Goal: Task Accomplishment & Management: Complete application form

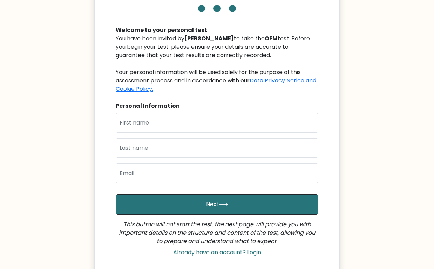
scroll to position [56, 0]
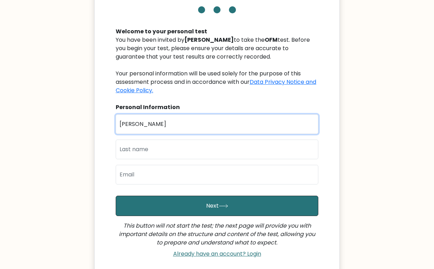
type input "[PERSON_NAME]"
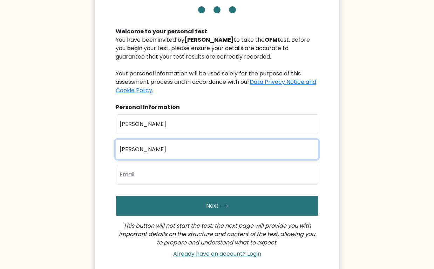
type input "[PERSON_NAME]"
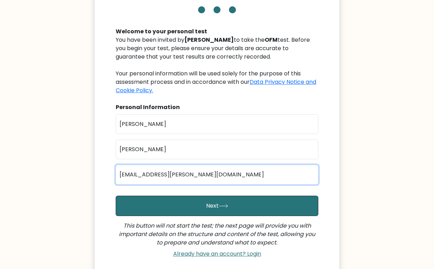
type input "[EMAIL_ADDRESS][PERSON_NAME][DOMAIN_NAME]"
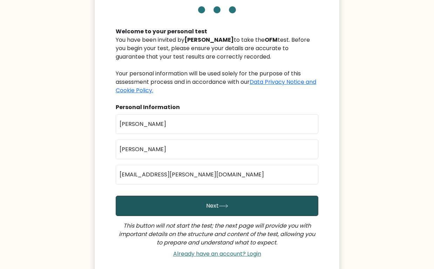
click at [195, 205] on button "Next" at bounding box center [217, 206] width 203 height 20
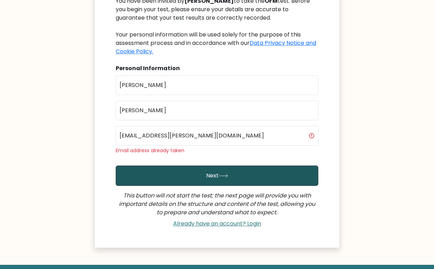
scroll to position [96, 0]
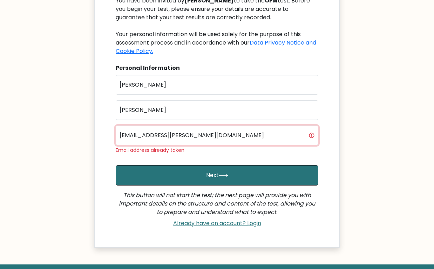
drag, startPoint x: 225, startPoint y: 139, endPoint x: 102, endPoint y: 129, distance: 122.8
click at [102, 129] on div "OFM Welcome to your personal test You have been invited by [PERSON_NAME] to tak…" at bounding box center [217, 84] width 246 height 327
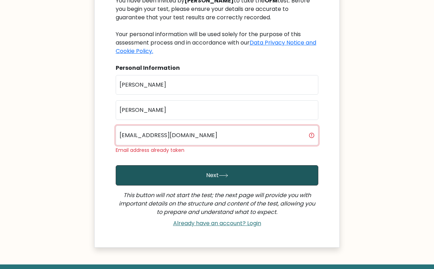
type input "[EMAIL_ADDRESS][DOMAIN_NAME]"
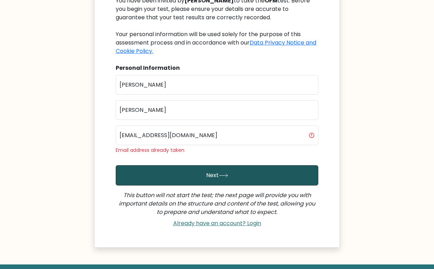
click at [164, 166] on button "Next" at bounding box center [217, 175] width 203 height 20
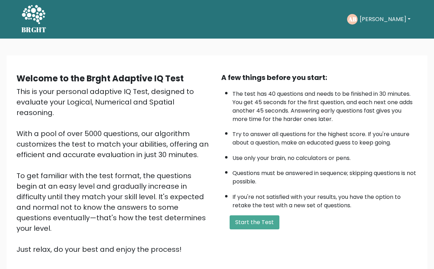
click at [377, 20] on button "[PERSON_NAME]" at bounding box center [385, 19] width 55 height 9
click at [319, 46] on div "Welcome to the Brght Adaptive IQ Test This is your personal adaptive IQ Test, d…" at bounding box center [217, 169] width 434 height 261
click at [251, 230] on button "Start the Test" at bounding box center [255, 222] width 50 height 14
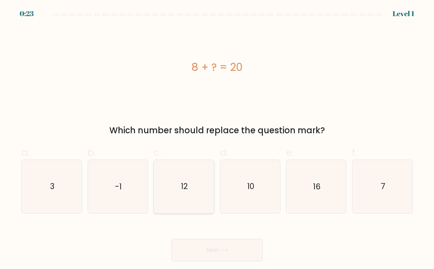
click at [182, 169] on icon "12" at bounding box center [184, 186] width 53 height 53
click at [217, 139] on input "c. 12" at bounding box center [217, 137] width 0 height 5
radio input "true"
click at [212, 243] on button "Next" at bounding box center [217, 250] width 91 height 22
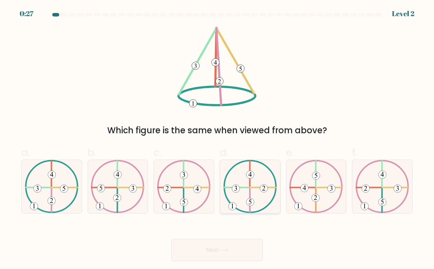
click at [271, 191] on icon at bounding box center [251, 186] width 54 height 53
click at [218, 139] on input "d." at bounding box center [217, 137] width 0 height 5
radio input "true"
click at [233, 247] on button "Next" at bounding box center [217, 250] width 91 height 22
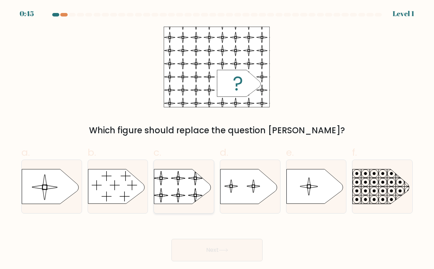
click at [168, 178] on rect at bounding box center [153, 165] width 137 height 104
click at [217, 139] on input "c." at bounding box center [217, 137] width 0 height 5
radio input "true"
click at [218, 250] on button "Next" at bounding box center [217, 250] width 91 height 22
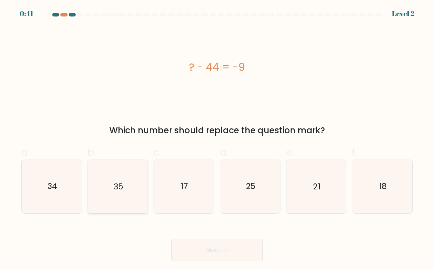
click at [121, 185] on text "35" at bounding box center [118, 186] width 9 height 11
click at [217, 139] on input "b. 35" at bounding box center [217, 137] width 0 height 5
radio input "true"
click at [212, 249] on button "Next" at bounding box center [217, 250] width 91 height 22
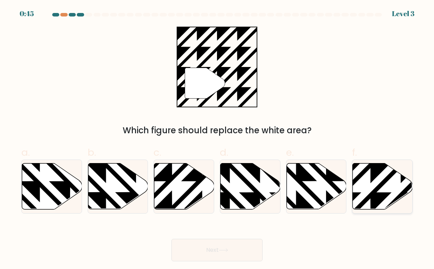
click at [386, 181] on icon at bounding box center [401, 162] width 121 height 121
click at [218, 139] on input "f." at bounding box center [217, 137] width 0 height 5
radio input "true"
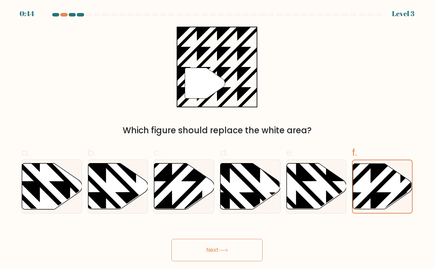
click at [211, 254] on button "Next" at bounding box center [217, 250] width 91 height 22
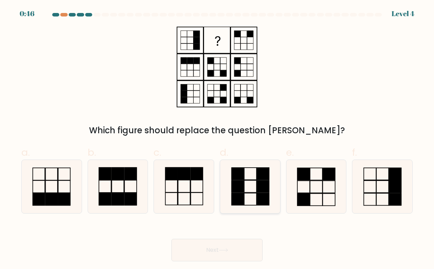
click at [274, 179] on icon at bounding box center [250, 186] width 53 height 53
click at [218, 139] on input "d." at bounding box center [217, 137] width 0 height 5
radio input "true"
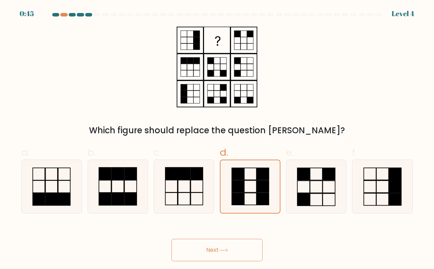
click at [244, 249] on button "Next" at bounding box center [217, 250] width 91 height 22
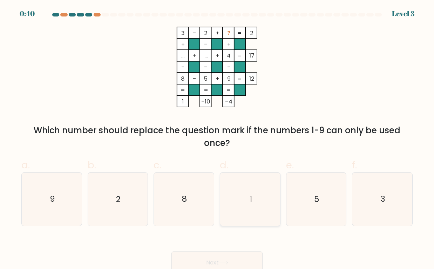
click at [267, 190] on icon "1" at bounding box center [250, 199] width 53 height 53
click at [218, 139] on input "d. 1" at bounding box center [217, 137] width 0 height 5
radio input "true"
click at [242, 252] on button "Next" at bounding box center [217, 263] width 91 height 22
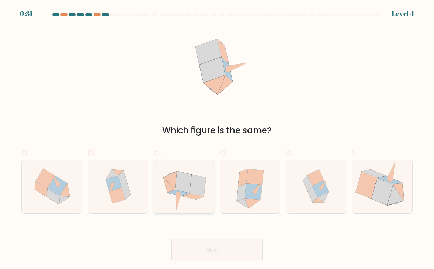
click at [189, 177] on icon at bounding box center [183, 182] width 16 height 22
click at [217, 139] on input "c." at bounding box center [217, 137] width 0 height 5
radio input "true"
click at [370, 182] on icon at bounding box center [366, 185] width 21 height 27
click at [218, 139] on input "f." at bounding box center [217, 137] width 0 height 5
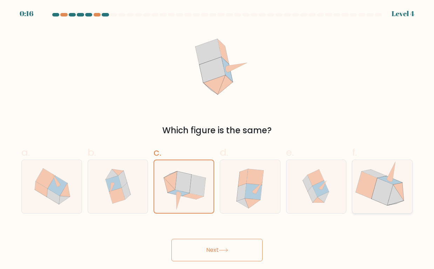
radio input "true"
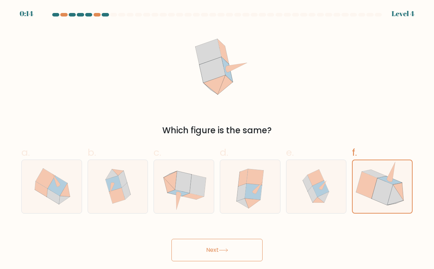
click at [229, 245] on button "Next" at bounding box center [217, 250] width 91 height 22
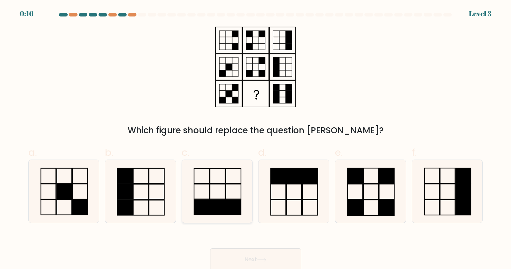
click at [241, 169] on rect at bounding box center [233, 176] width 15 height 15
click at [256, 139] on input "c." at bounding box center [256, 137] width 0 height 5
radio input "true"
click at [275, 252] on button "Next" at bounding box center [255, 259] width 91 height 22
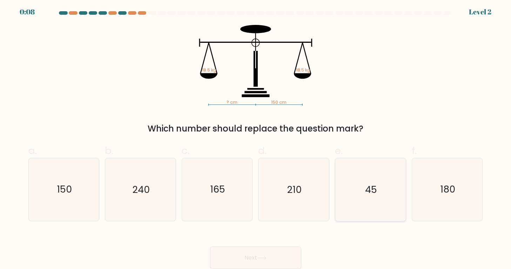
scroll to position [2, 0]
click at [363, 186] on icon "45" at bounding box center [370, 189] width 63 height 63
click at [256, 138] on input "e. 45" at bounding box center [256, 135] width 0 height 5
radio input "true"
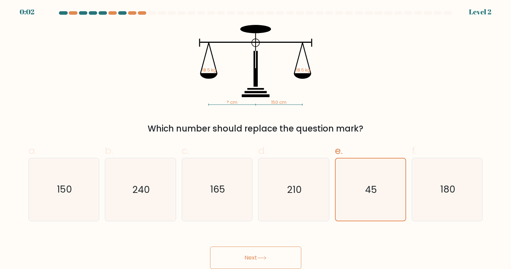
click at [261, 261] on button "Next" at bounding box center [255, 258] width 91 height 22
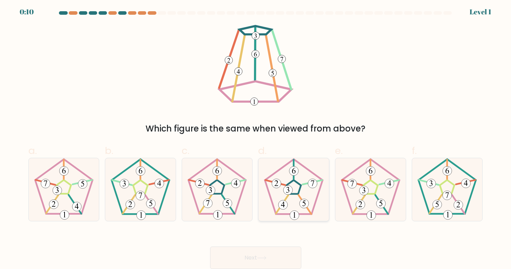
click at [311, 184] on 783 at bounding box center [312, 183] width 9 height 9
click at [256, 138] on input "d." at bounding box center [256, 135] width 0 height 5
radio input "true"
click at [262, 253] on button "Next" at bounding box center [255, 258] width 91 height 22
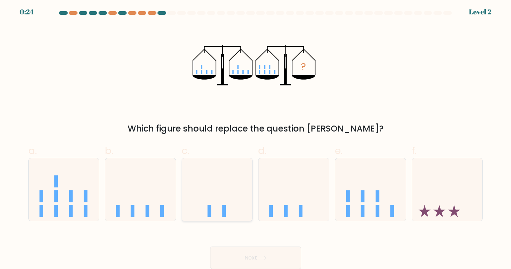
click at [231, 195] on icon at bounding box center [217, 190] width 71 height 58
click at [256, 138] on input "c." at bounding box center [256, 135] width 0 height 5
radio input "true"
click at [255, 262] on button "Next" at bounding box center [255, 258] width 91 height 22
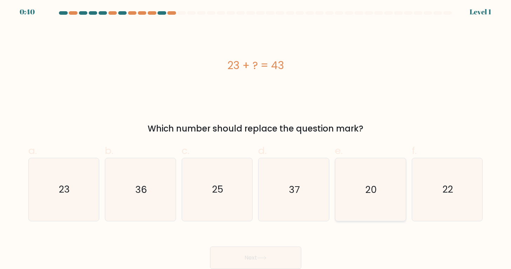
click at [392, 195] on icon "20" at bounding box center [370, 189] width 63 height 63
click at [256, 138] on input "e. 20" at bounding box center [256, 135] width 0 height 5
radio input "true"
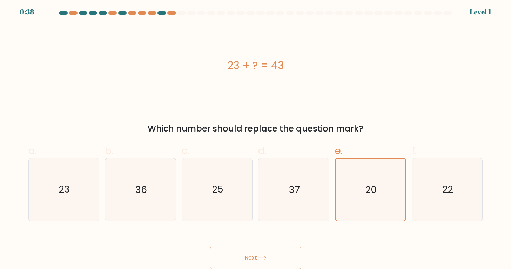
click at [262, 252] on button "Next" at bounding box center [255, 258] width 91 height 22
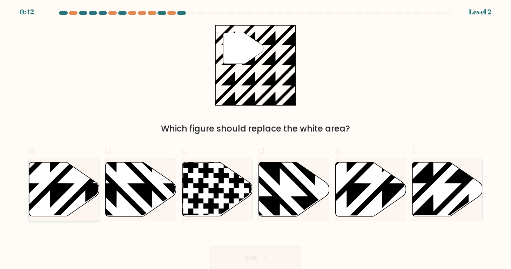
click at [58, 180] on icon at bounding box center [85, 219] width 142 height 142
click at [256, 138] on input "a." at bounding box center [256, 135] width 0 height 5
radio input "true"
click at [260, 253] on button "Next" at bounding box center [255, 258] width 91 height 22
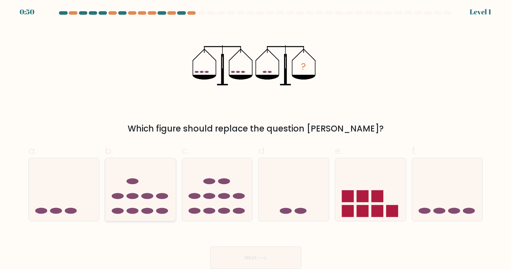
click at [168, 190] on icon at bounding box center [140, 190] width 71 height 58
click at [256, 138] on input "b." at bounding box center [256, 135] width 0 height 5
radio input "true"
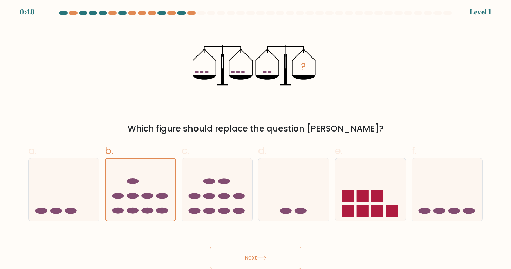
click at [287, 254] on button "Next" at bounding box center [255, 258] width 91 height 22
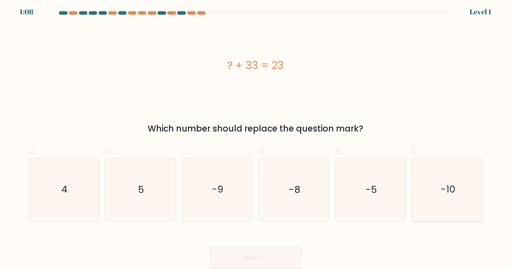
click at [431, 185] on icon "-10" at bounding box center [447, 189] width 63 height 63
click at [256, 138] on input "f. -10" at bounding box center [256, 135] width 0 height 5
radio input "true"
click at [234, 257] on button "Next" at bounding box center [255, 258] width 91 height 22
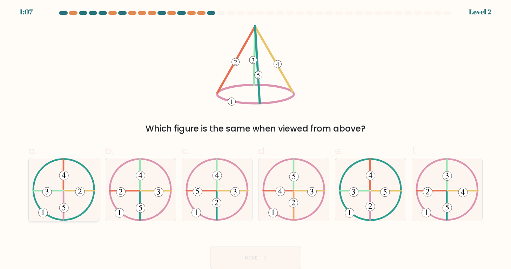
click at [92, 180] on 132 at bounding box center [63, 189] width 61 height 61
click at [256, 138] on input "a." at bounding box center [256, 135] width 0 height 5
radio input "true"
click at [237, 254] on button "Next" at bounding box center [255, 258] width 91 height 22
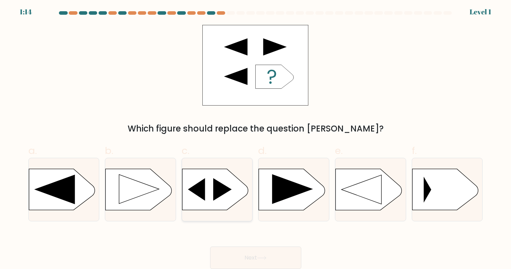
click at [183, 171] on icon at bounding box center [215, 189] width 66 height 41
click at [256, 138] on input "c." at bounding box center [256, 135] width 0 height 5
radio input "true"
click at [250, 254] on button "Next" at bounding box center [255, 258] width 91 height 22
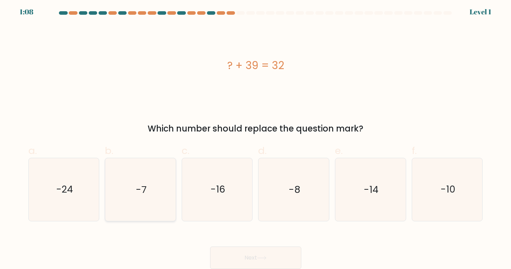
click at [120, 195] on icon "-7" at bounding box center [140, 189] width 63 height 63
click at [256, 138] on input "b. -7" at bounding box center [256, 135] width 0 height 5
radio input "true"
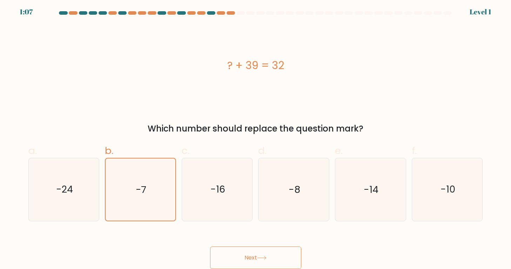
click at [253, 254] on button "Next" at bounding box center [255, 258] width 91 height 22
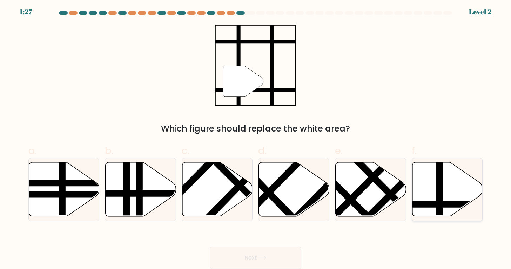
click at [434, 179] on line at bounding box center [439, 161] width 0 height 142
click at [256, 138] on input "f." at bounding box center [256, 135] width 0 height 5
radio input "true"
click at [233, 261] on button "Next" at bounding box center [255, 258] width 91 height 22
click at [265, 259] on icon at bounding box center [261, 258] width 9 height 4
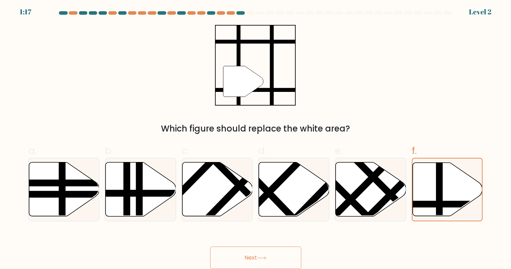
click at [266, 257] on icon at bounding box center [261, 258] width 9 height 4
click at [260, 251] on button "Next" at bounding box center [255, 258] width 91 height 22
click at [364, 190] on line at bounding box center [362, 188] width 74 height 74
click at [256, 138] on input "e." at bounding box center [256, 135] width 0 height 5
radio input "true"
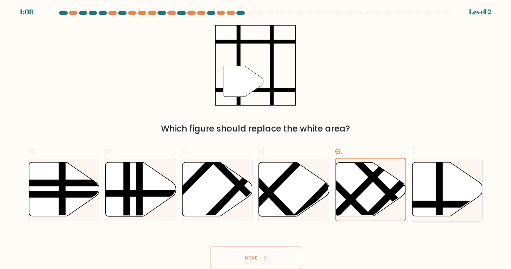
click at [430, 189] on icon at bounding box center [448, 189] width 71 height 54
click at [256, 138] on input "f." at bounding box center [256, 135] width 0 height 5
radio input "true"
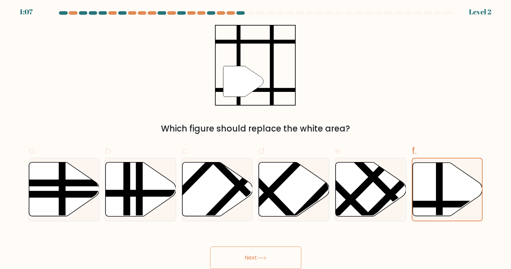
click at [230, 254] on button "Next" at bounding box center [255, 258] width 91 height 22
click at [230, 255] on button "Next" at bounding box center [255, 258] width 91 height 22
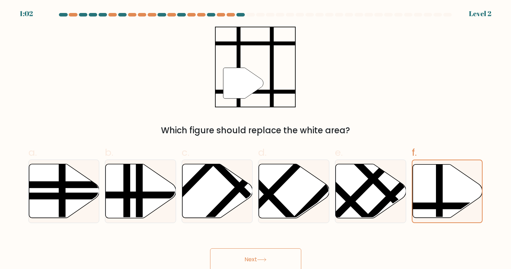
scroll to position [0, 0]
click at [252, 259] on button "Next" at bounding box center [255, 259] width 91 height 22
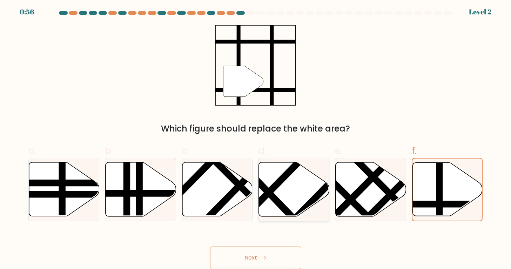
scroll to position [2, 0]
click at [371, 181] on line at bounding box center [362, 188] width 74 height 74
click at [256, 138] on input "e." at bounding box center [256, 135] width 0 height 5
radio input "true"
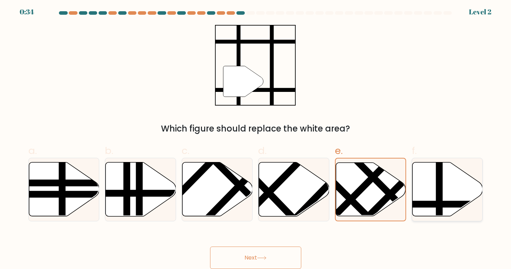
click at [431, 173] on icon at bounding box center [448, 189] width 71 height 54
click at [256, 138] on input "f." at bounding box center [256, 135] width 0 height 5
radio input "true"
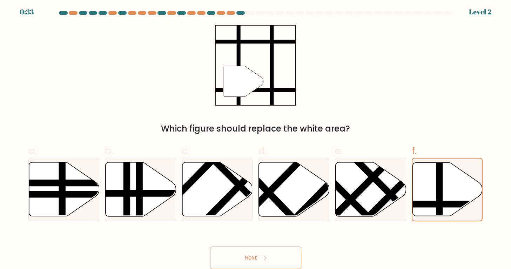
click at [264, 253] on button "Next" at bounding box center [255, 258] width 91 height 22
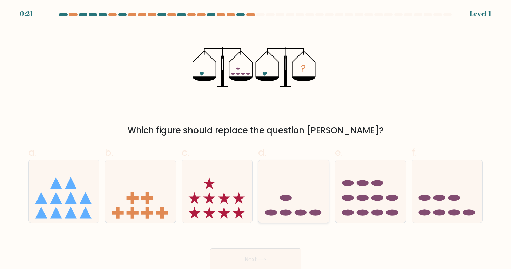
click at [304, 176] on icon at bounding box center [294, 191] width 71 height 58
click at [256, 139] on input "d." at bounding box center [256, 137] width 0 height 5
radio input "true"
click at [262, 260] on icon at bounding box center [261, 260] width 9 height 4
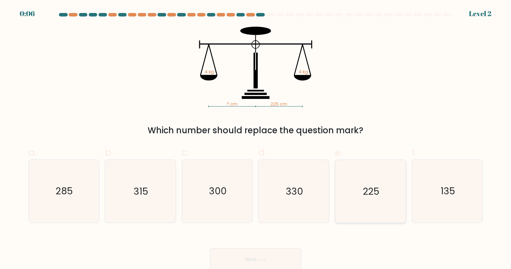
click at [366, 186] on text "225" at bounding box center [371, 191] width 16 height 13
click at [256, 139] on input "e. 225" at bounding box center [256, 137] width 0 height 5
radio input "true"
click at [254, 259] on button "Next" at bounding box center [255, 259] width 91 height 22
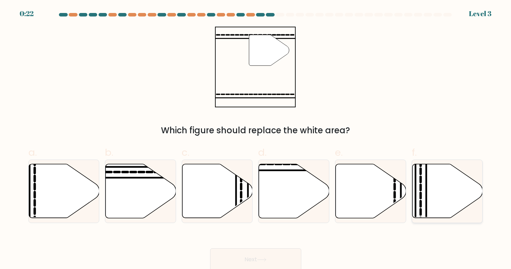
click at [450, 188] on icon at bounding box center [448, 191] width 71 height 54
click at [256, 139] on input "f." at bounding box center [256, 137] width 0 height 5
radio input "true"
click at [245, 262] on button "Next" at bounding box center [255, 259] width 91 height 22
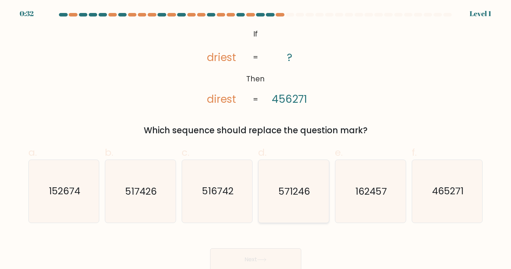
click at [281, 177] on icon "571246" at bounding box center [293, 191] width 63 height 63
click at [256, 139] on input "d. 571246" at bounding box center [256, 137] width 0 height 5
radio input "true"
click at [276, 253] on button "Next" at bounding box center [255, 259] width 91 height 22
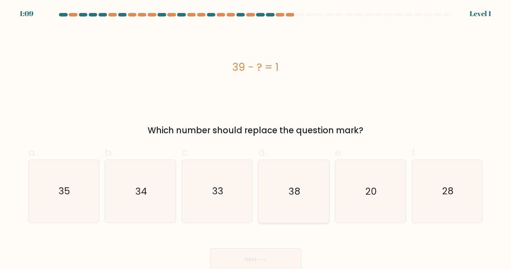
click at [303, 176] on icon "38" at bounding box center [293, 191] width 63 height 63
click at [256, 139] on input "d. 38" at bounding box center [256, 137] width 0 height 5
radio input "true"
click at [234, 255] on button "Next" at bounding box center [255, 259] width 91 height 22
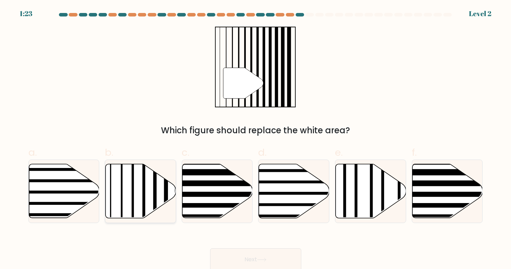
click at [127, 176] on icon at bounding box center [141, 191] width 71 height 54
click at [256, 139] on input "b." at bounding box center [256, 137] width 0 height 5
radio input "true"
click at [264, 257] on button "Next" at bounding box center [255, 259] width 91 height 22
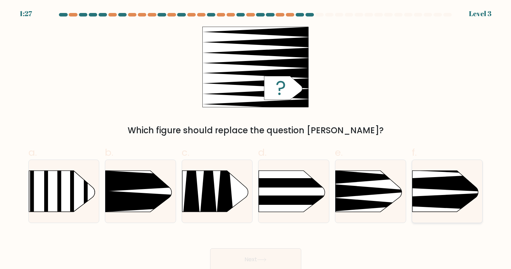
click at [437, 180] on icon at bounding box center [398, 184] width 184 height 18
click at [256, 139] on input "f." at bounding box center [256, 137] width 0 height 5
radio input "true"
click at [233, 253] on button "Next" at bounding box center [255, 259] width 91 height 22
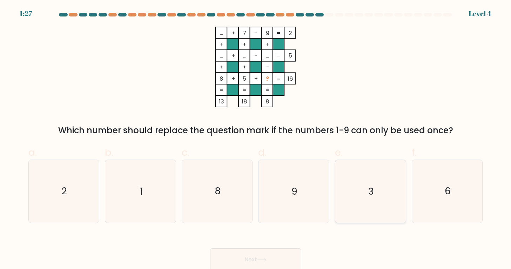
click at [378, 186] on icon "3" at bounding box center [370, 191] width 63 height 63
click at [256, 139] on input "e. 3" at bounding box center [256, 137] width 0 height 5
radio input "true"
click at [259, 255] on button "Next" at bounding box center [255, 259] width 91 height 22
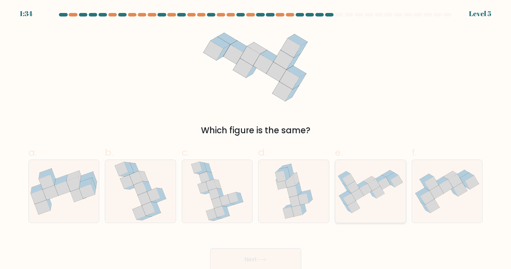
click at [376, 196] on icon at bounding box center [378, 192] width 12 height 12
click at [256, 139] on input "e." at bounding box center [256, 137] width 0 height 5
radio input "true"
click at [262, 252] on button "Next" at bounding box center [255, 259] width 91 height 22
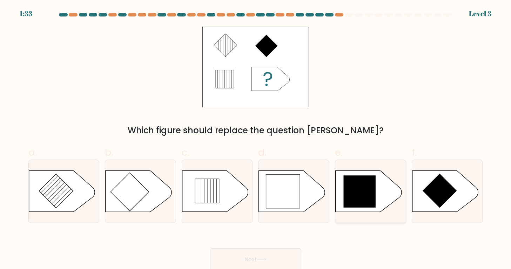
click at [392, 173] on icon at bounding box center [370, 192] width 71 height 42
click at [256, 139] on input "e." at bounding box center [256, 137] width 0 height 5
radio input "true"
click at [259, 253] on button "Next" at bounding box center [255, 259] width 91 height 22
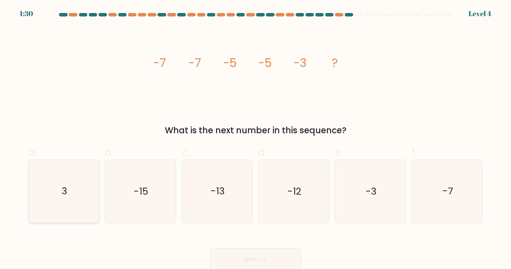
click at [58, 181] on icon "3" at bounding box center [64, 191] width 63 height 63
click at [256, 139] on input "a. 3" at bounding box center [256, 137] width 0 height 5
radio input "true"
click at [278, 248] on div "Next" at bounding box center [255, 251] width 463 height 39
click at [259, 261] on icon at bounding box center [261, 260] width 9 height 4
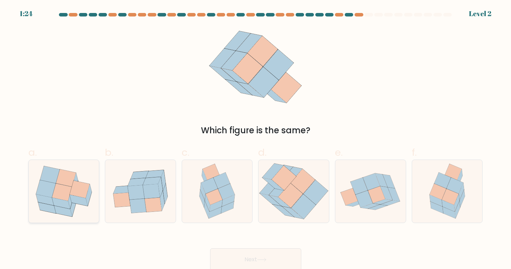
click at [60, 182] on icon at bounding box center [66, 178] width 20 height 18
click at [256, 139] on input "a." at bounding box center [256, 137] width 0 height 5
radio input "true"
click at [251, 257] on button "Next" at bounding box center [255, 259] width 91 height 22
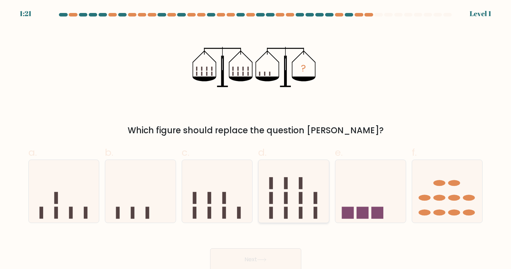
click at [286, 199] on rect at bounding box center [286, 198] width 4 height 12
click at [256, 139] on input "d." at bounding box center [256, 137] width 0 height 5
radio input "true"
click at [251, 254] on button "Next" at bounding box center [255, 259] width 91 height 22
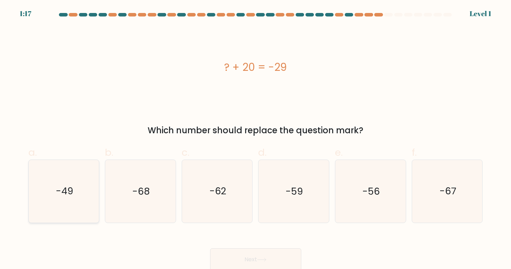
click at [79, 170] on icon "-49" at bounding box center [64, 191] width 63 height 63
click at [256, 139] on input "a. -49" at bounding box center [256, 137] width 0 height 5
radio input "true"
click at [257, 252] on button "Next" at bounding box center [255, 259] width 91 height 22
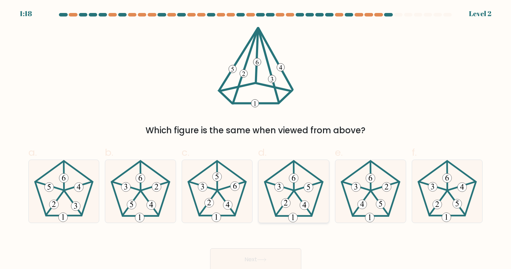
click at [291, 172] on icon at bounding box center [293, 191] width 63 height 63
click at [256, 139] on input "d." at bounding box center [256, 137] width 0 height 5
radio input "true"
click at [247, 253] on button "Next" at bounding box center [255, 259] width 91 height 22
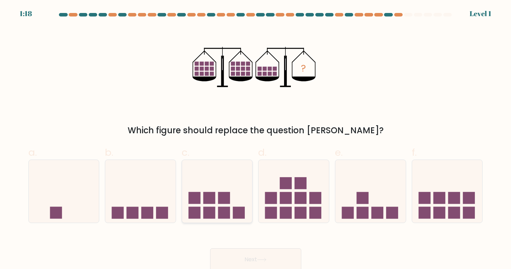
click at [233, 180] on icon at bounding box center [217, 191] width 71 height 58
click at [256, 139] on input "c." at bounding box center [256, 137] width 0 height 5
radio input "true"
click at [279, 253] on button "Next" at bounding box center [255, 259] width 91 height 22
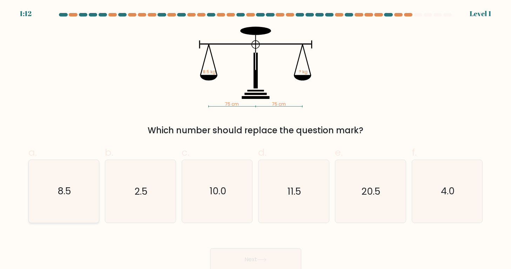
click at [88, 181] on icon "8.5" at bounding box center [64, 191] width 63 height 63
click at [256, 139] on input "a. 8.5" at bounding box center [256, 137] width 0 height 5
radio input "true"
click at [257, 263] on button "Next" at bounding box center [255, 259] width 91 height 22
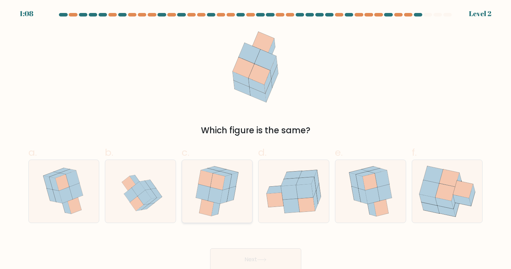
click at [197, 182] on icon at bounding box center [217, 191] width 52 height 63
click at [256, 139] on input "c." at bounding box center [256, 137] width 0 height 5
radio input "true"
click at [241, 257] on button "Next" at bounding box center [255, 259] width 91 height 22
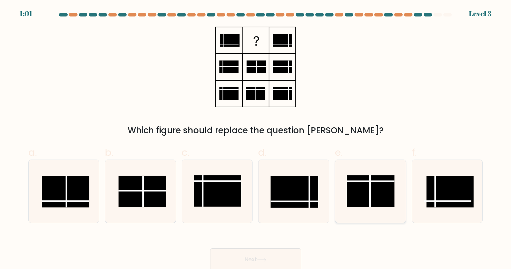
click at [392, 200] on rect at bounding box center [370, 191] width 47 height 32
click at [256, 139] on input "e." at bounding box center [256, 137] width 0 height 5
radio input "true"
click at [259, 258] on button "Next" at bounding box center [255, 259] width 91 height 22
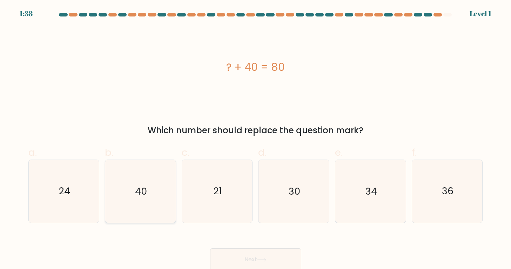
click at [134, 180] on icon "40" at bounding box center [140, 191] width 63 height 63
click at [256, 139] on input "b. 40" at bounding box center [256, 137] width 0 height 5
radio input "true"
click at [271, 257] on button "Next" at bounding box center [255, 259] width 91 height 22
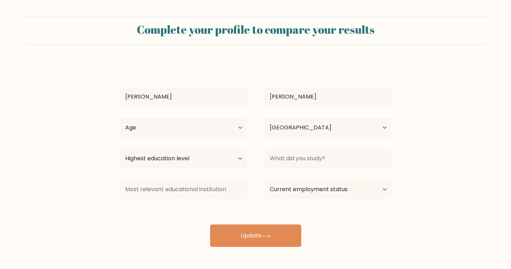
select select "PH"
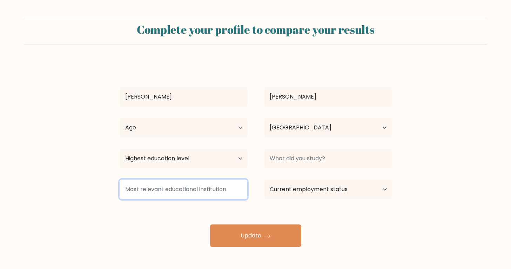
click at [160, 185] on input at bounding box center [184, 190] width 128 height 20
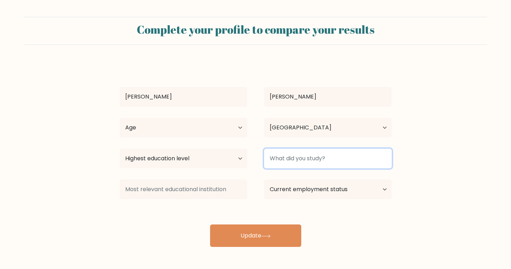
click at [303, 160] on input at bounding box center [328, 159] width 128 height 20
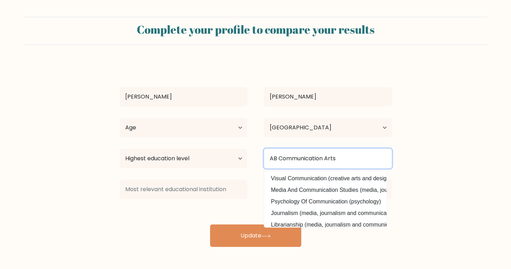
type input "AB Communication Arts"
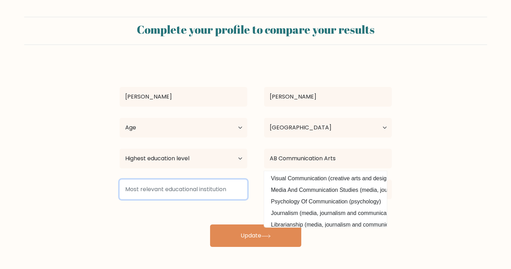
click at [142, 186] on input at bounding box center [184, 190] width 128 height 20
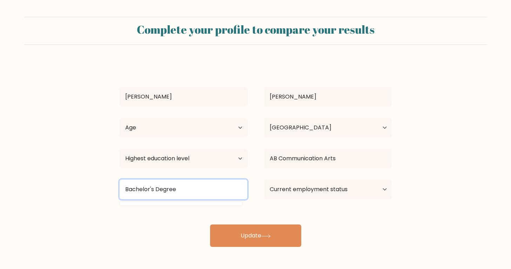
type input "Bachelor's Degree"
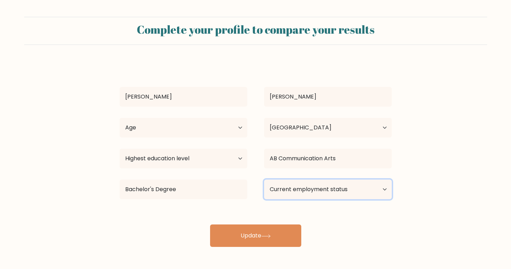
click at [292, 190] on select "Current employment status Employed Student Retired Other / prefer not to answer" at bounding box center [328, 190] width 128 height 20
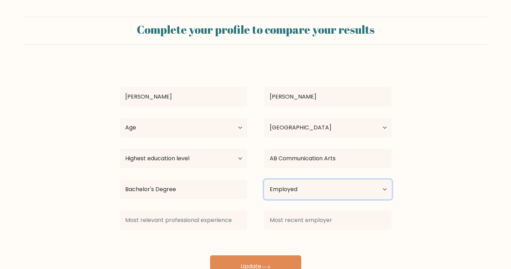
select select "other"
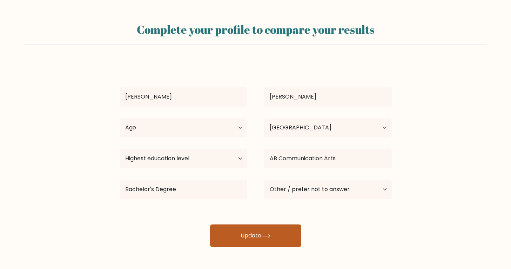
click at [261, 231] on button "Update" at bounding box center [255, 236] width 91 height 22
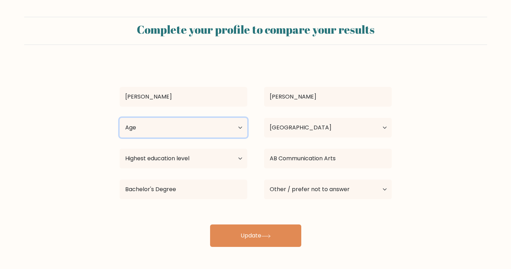
select select "25_34"
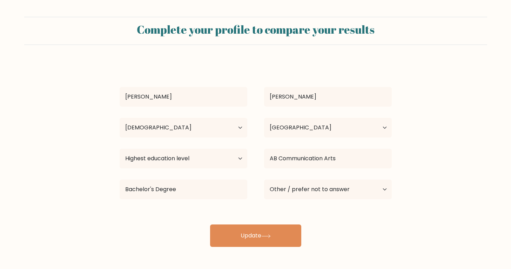
click at [106, 201] on form "Complete your profile to compare your results Angela Bautista Age Under 18 year…" at bounding box center [255, 132] width 511 height 230
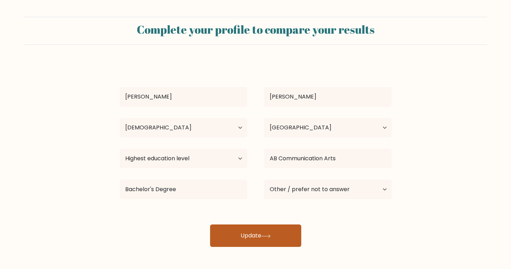
click at [255, 229] on button "Update" at bounding box center [255, 236] width 91 height 22
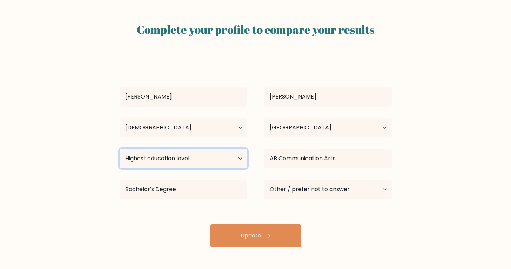
select select "bachelors_degree"
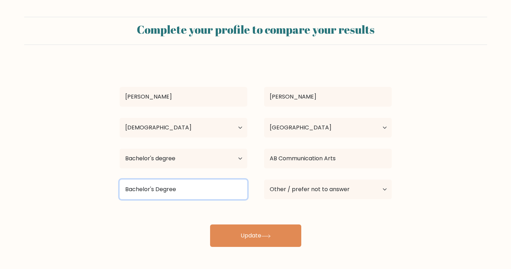
click at [176, 194] on input "Bachelor's Degree" at bounding box center [184, 190] width 128 height 20
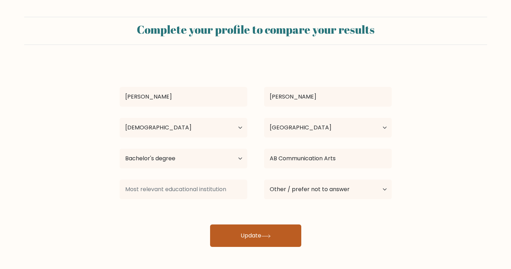
click at [258, 228] on button "Update" at bounding box center [255, 236] width 91 height 22
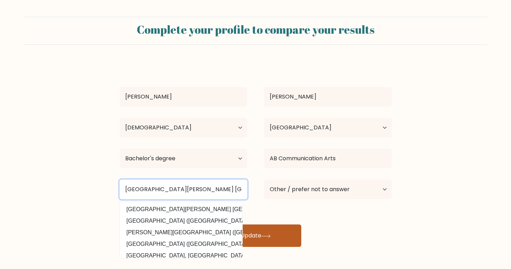
type input "St. Paul University Quezon City"
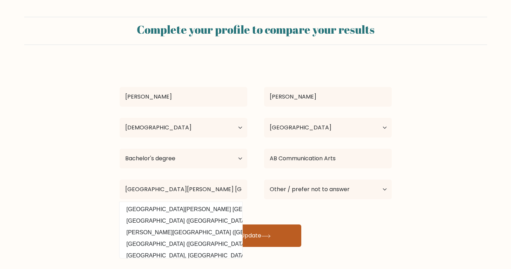
click at [246, 247] on button "Update" at bounding box center [255, 236] width 91 height 22
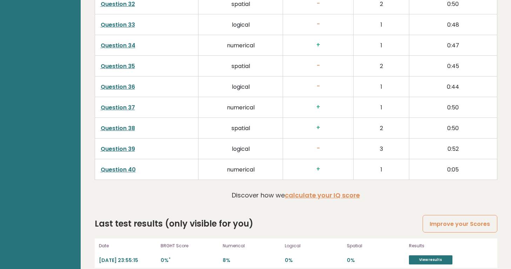
scroll to position [1766, 0]
click at [413, 256] on link "View results" at bounding box center [431, 260] width 44 height 9
